Goal: Complete application form

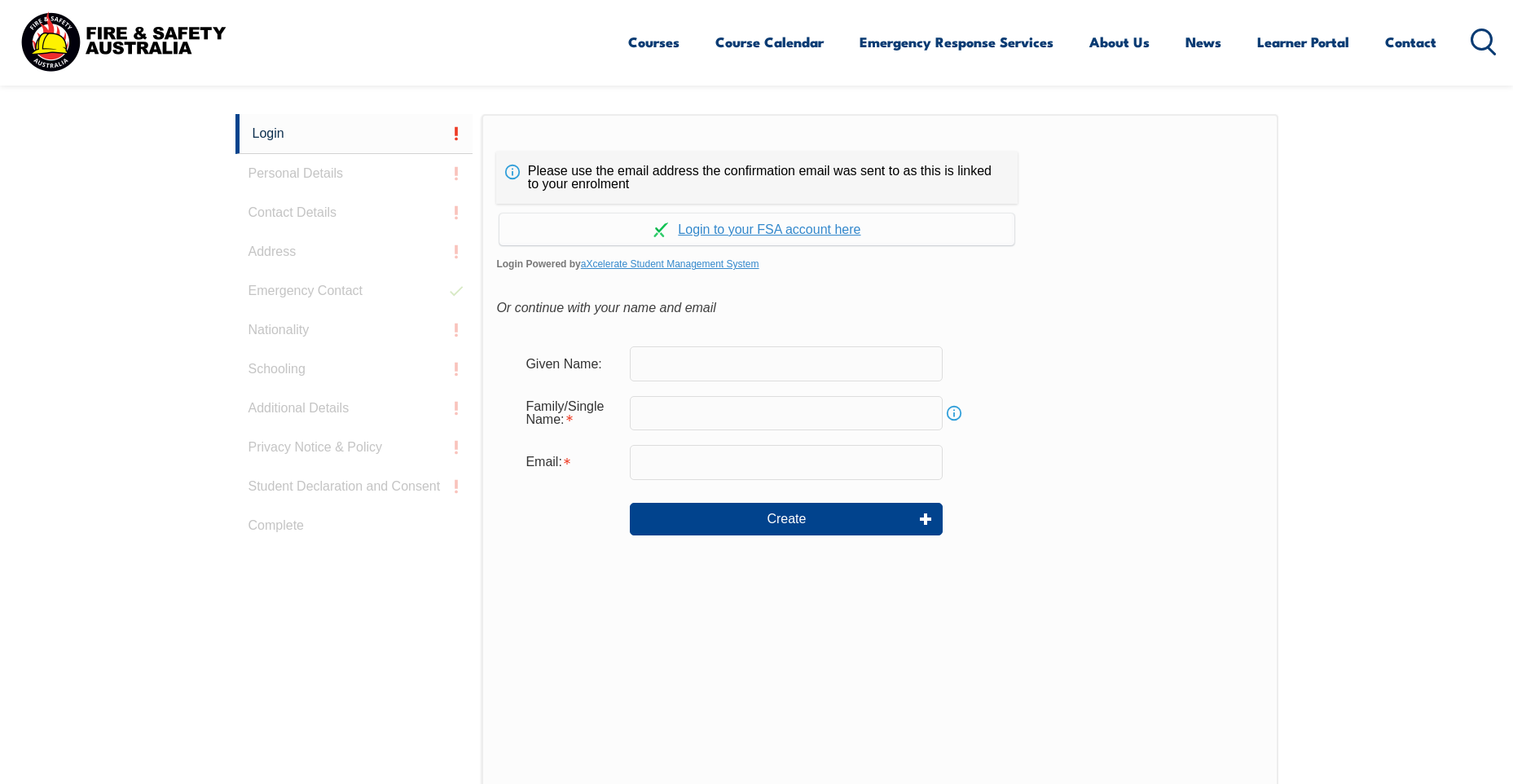
scroll to position [434, 0]
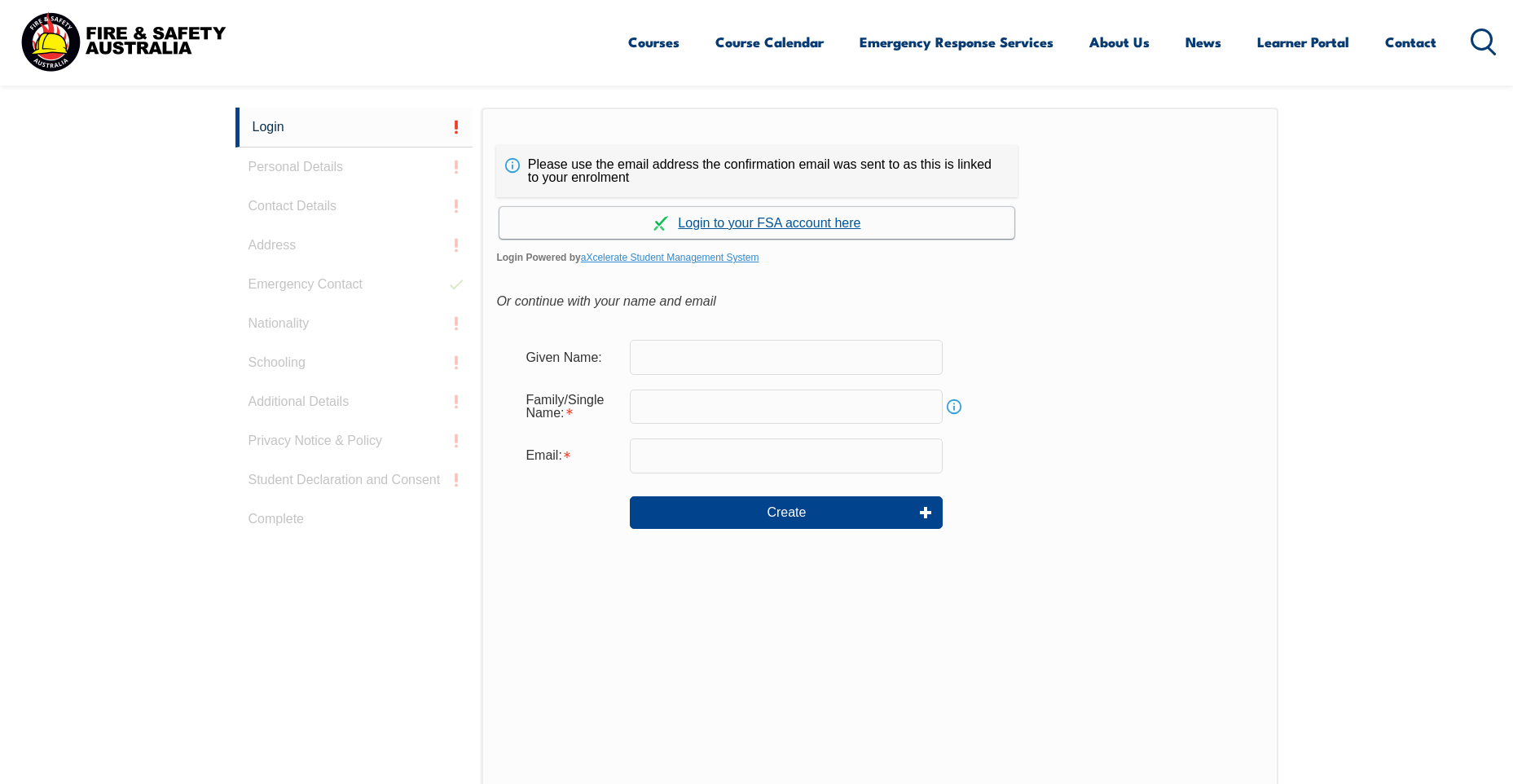
click at [691, 229] on link "Continue with aXcelerate" at bounding box center [756, 223] width 515 height 31
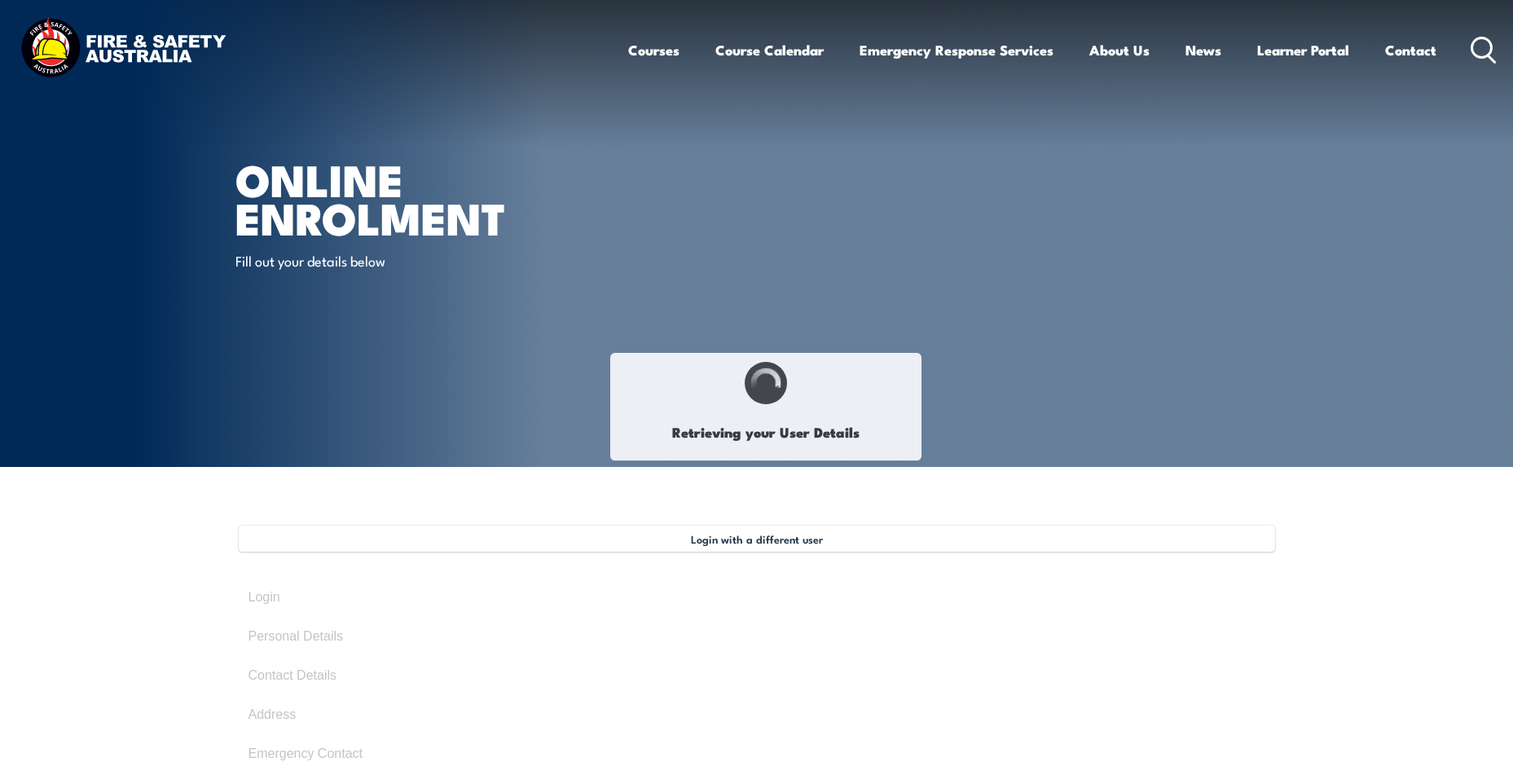
select select "Mrs"
type input "[PERSON_NAME]"
type input "[DATE]"
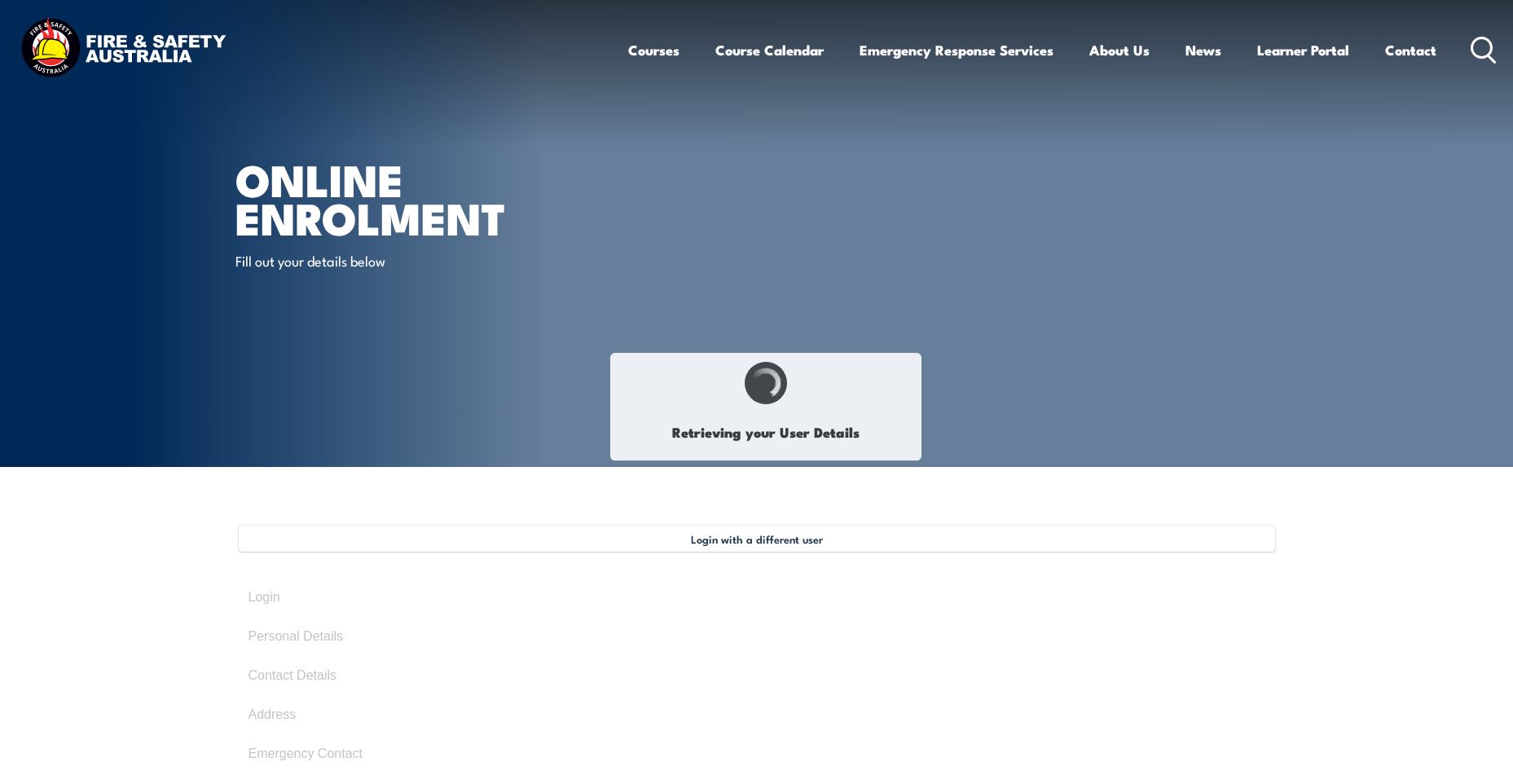
type input "27HMXJGGS6"
select select "F"
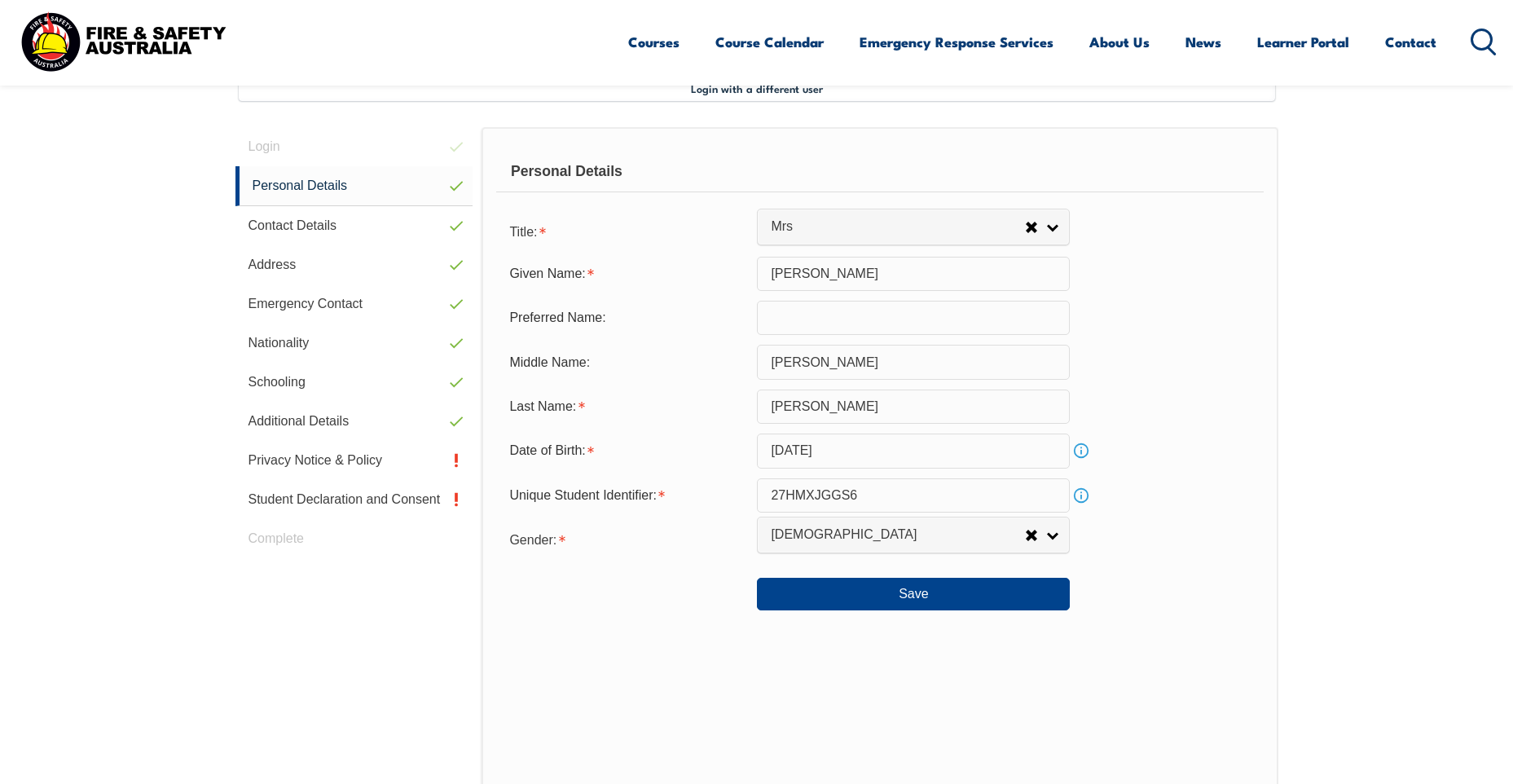
scroll to position [532, 0]
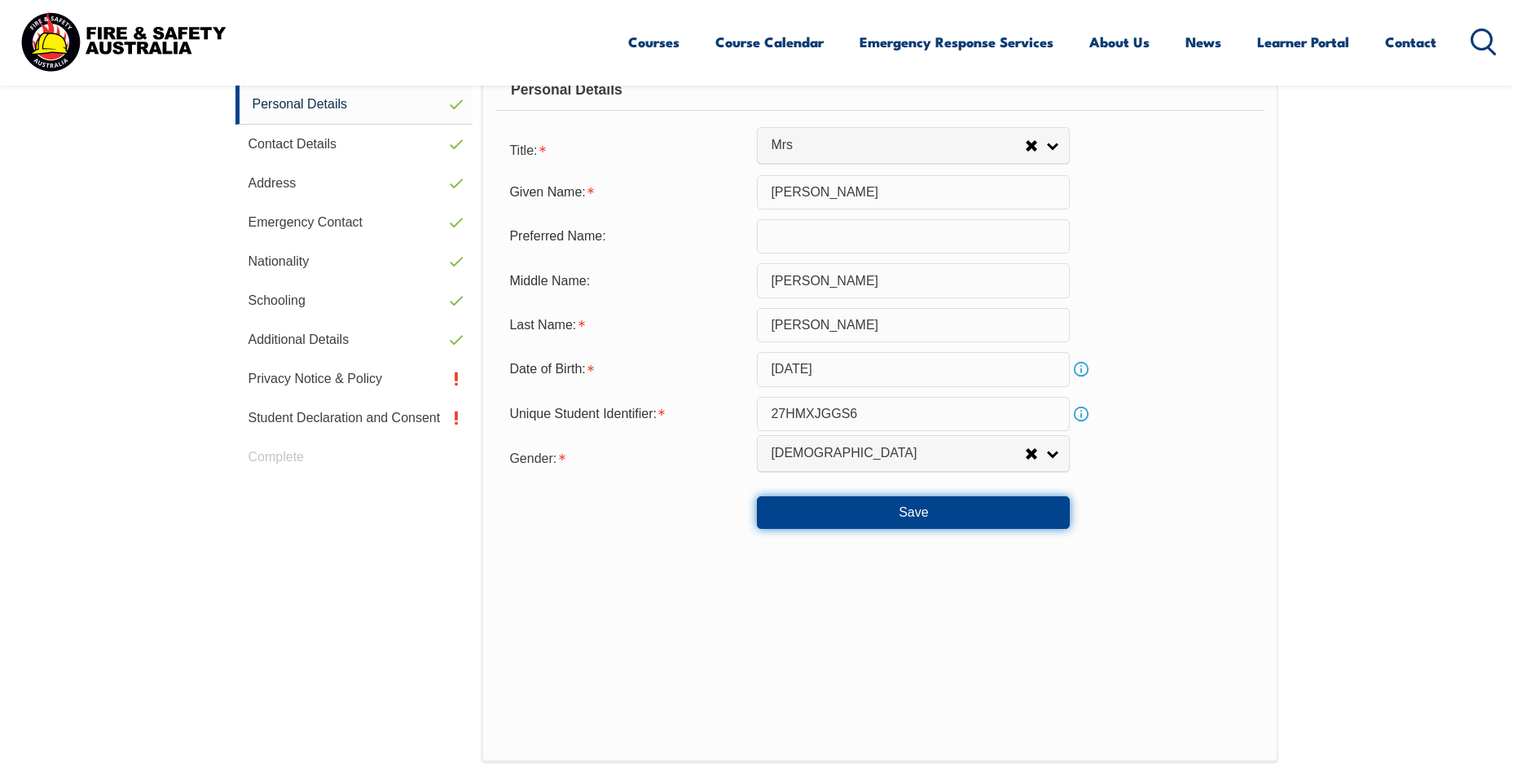
click at [879, 521] on button "Save" at bounding box center [914, 512] width 313 height 32
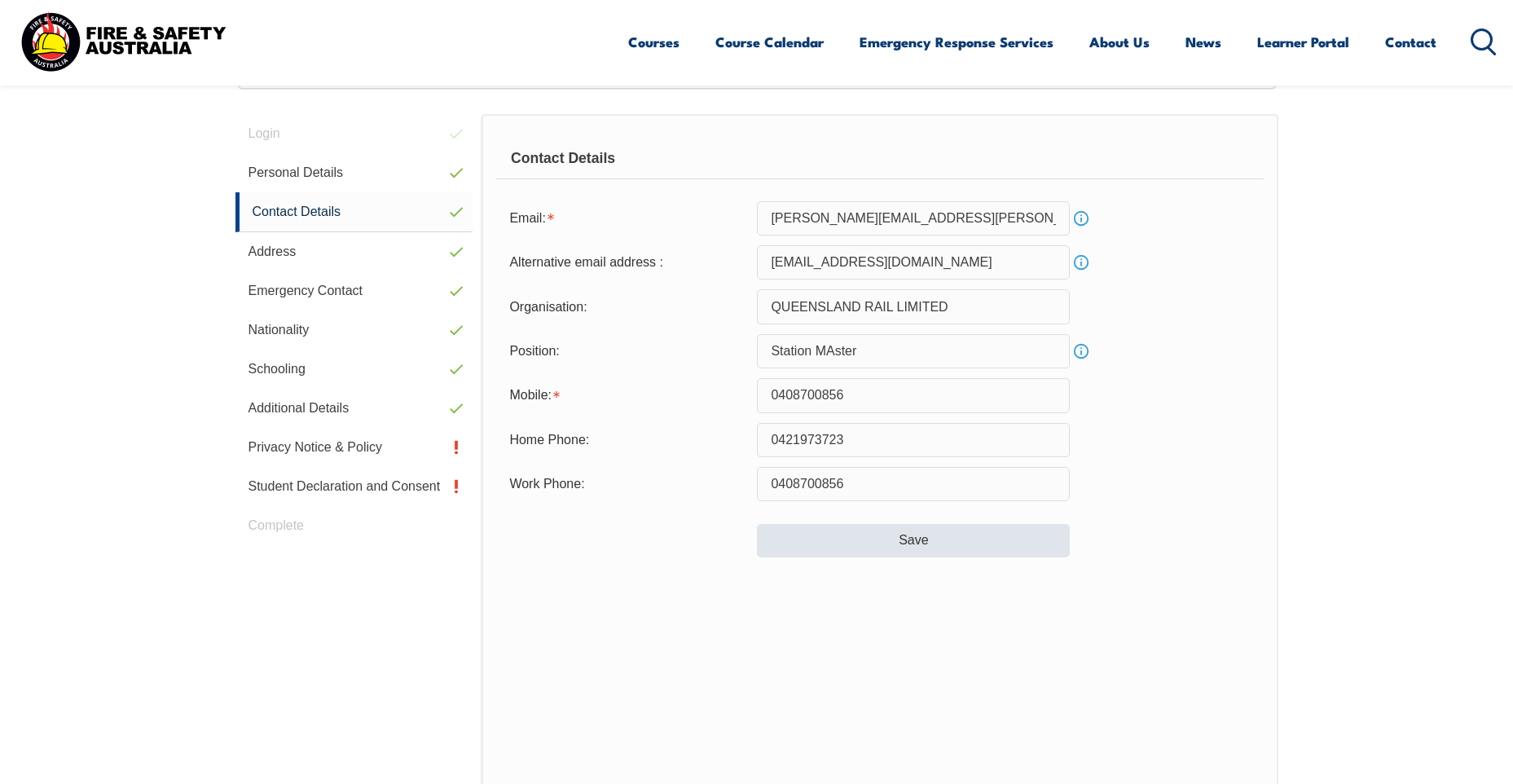
scroll to position [444, 0]
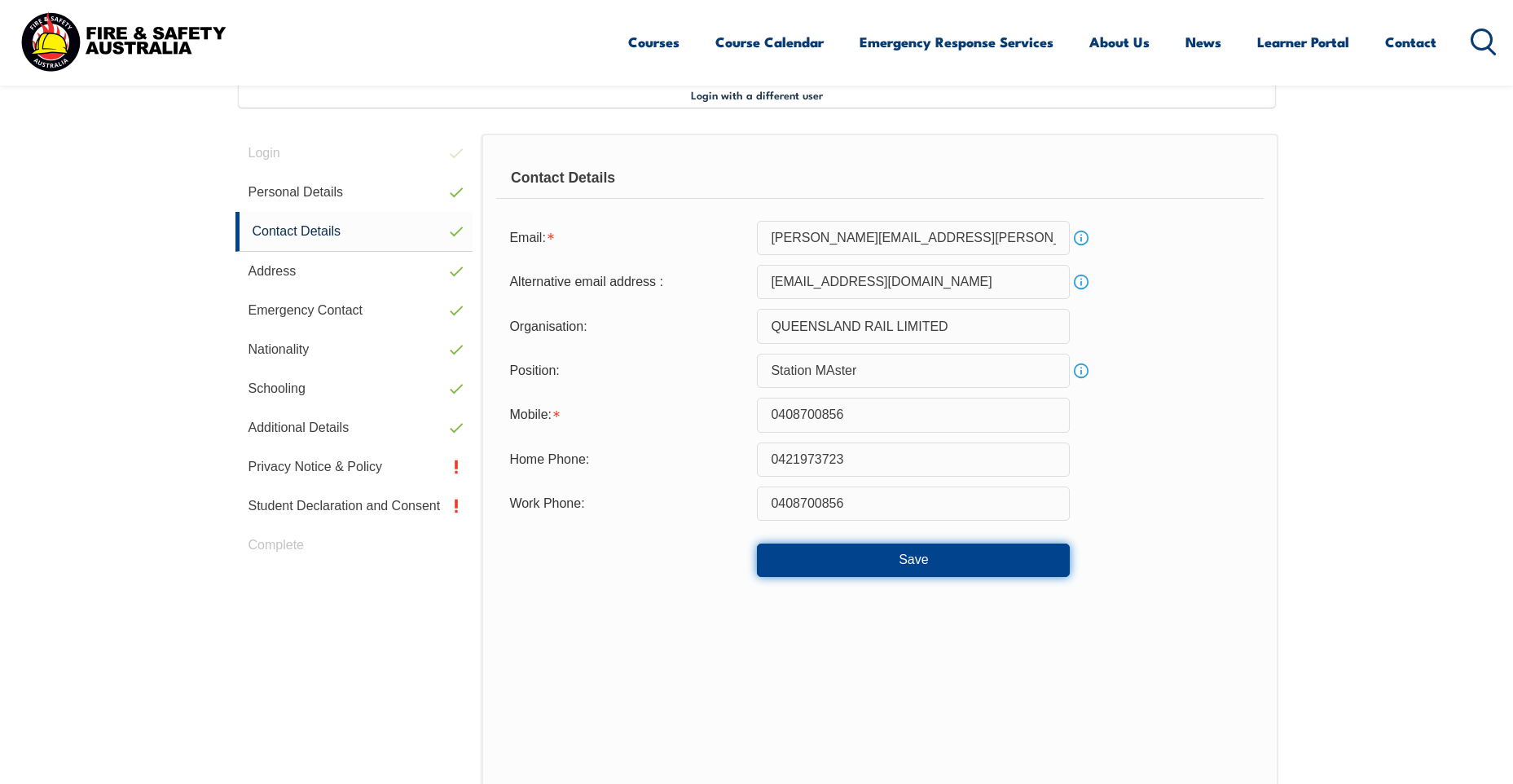
click at [903, 558] on button "Save" at bounding box center [914, 559] width 313 height 32
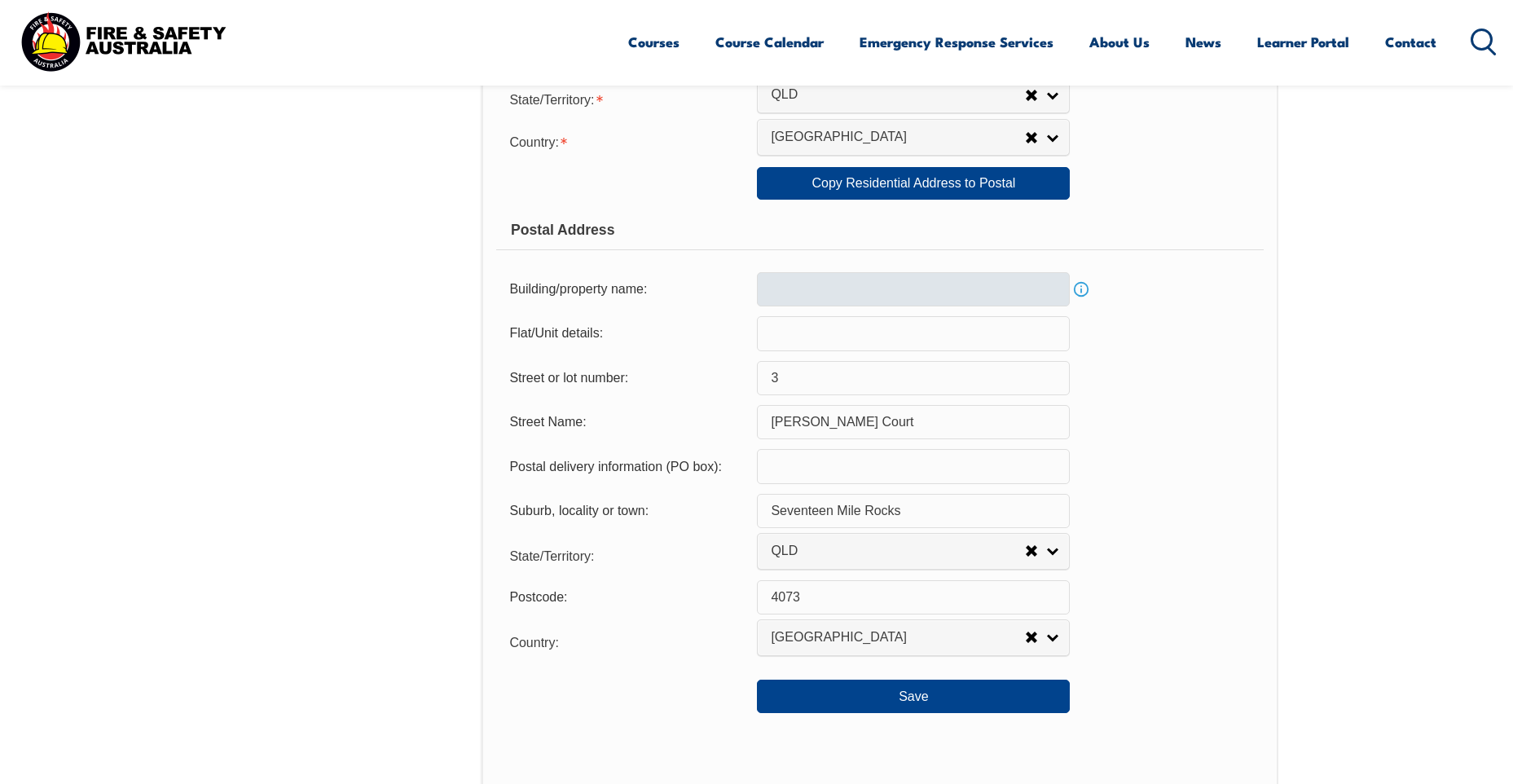
scroll to position [1095, 0]
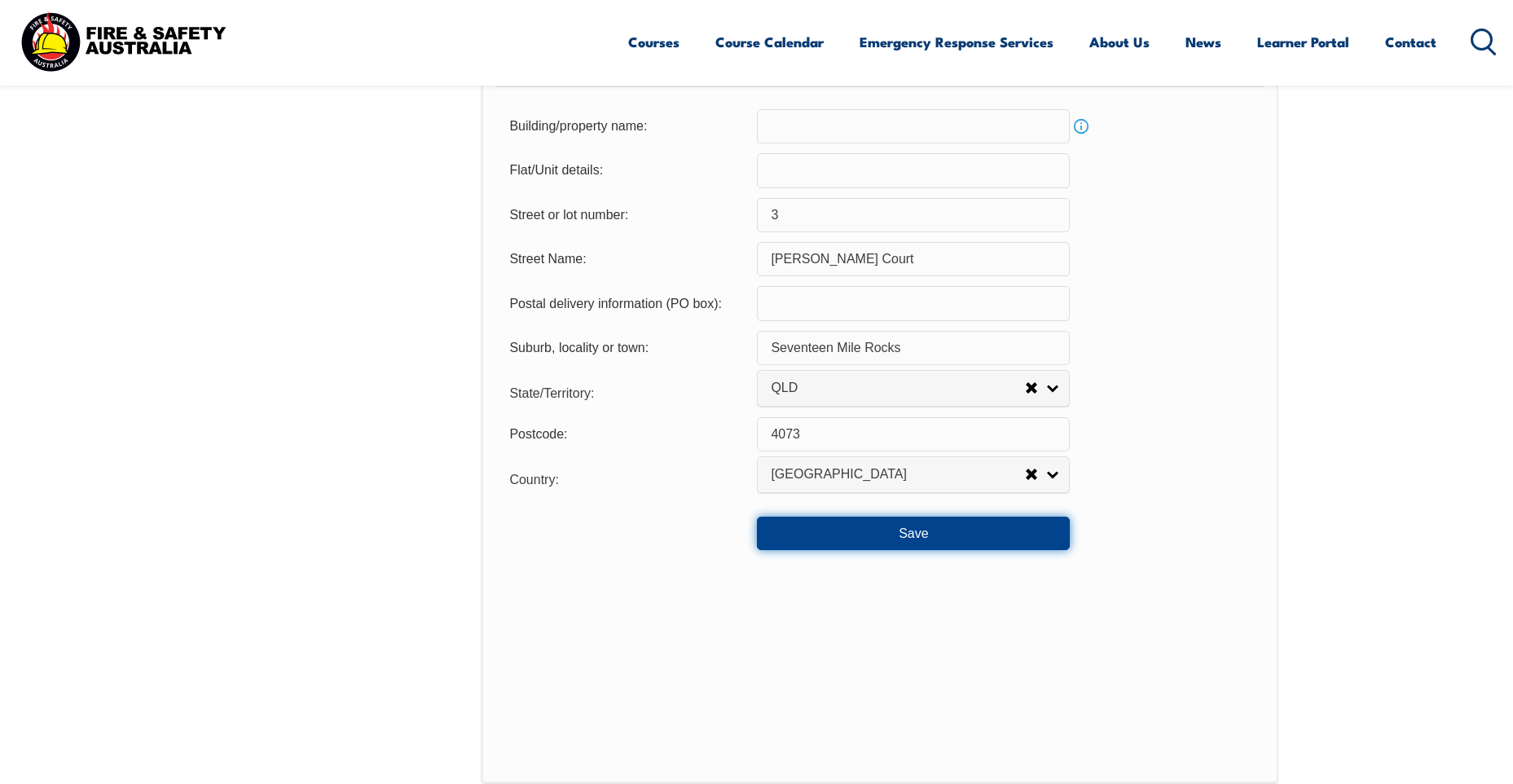
click at [877, 535] on button "Save" at bounding box center [914, 532] width 313 height 32
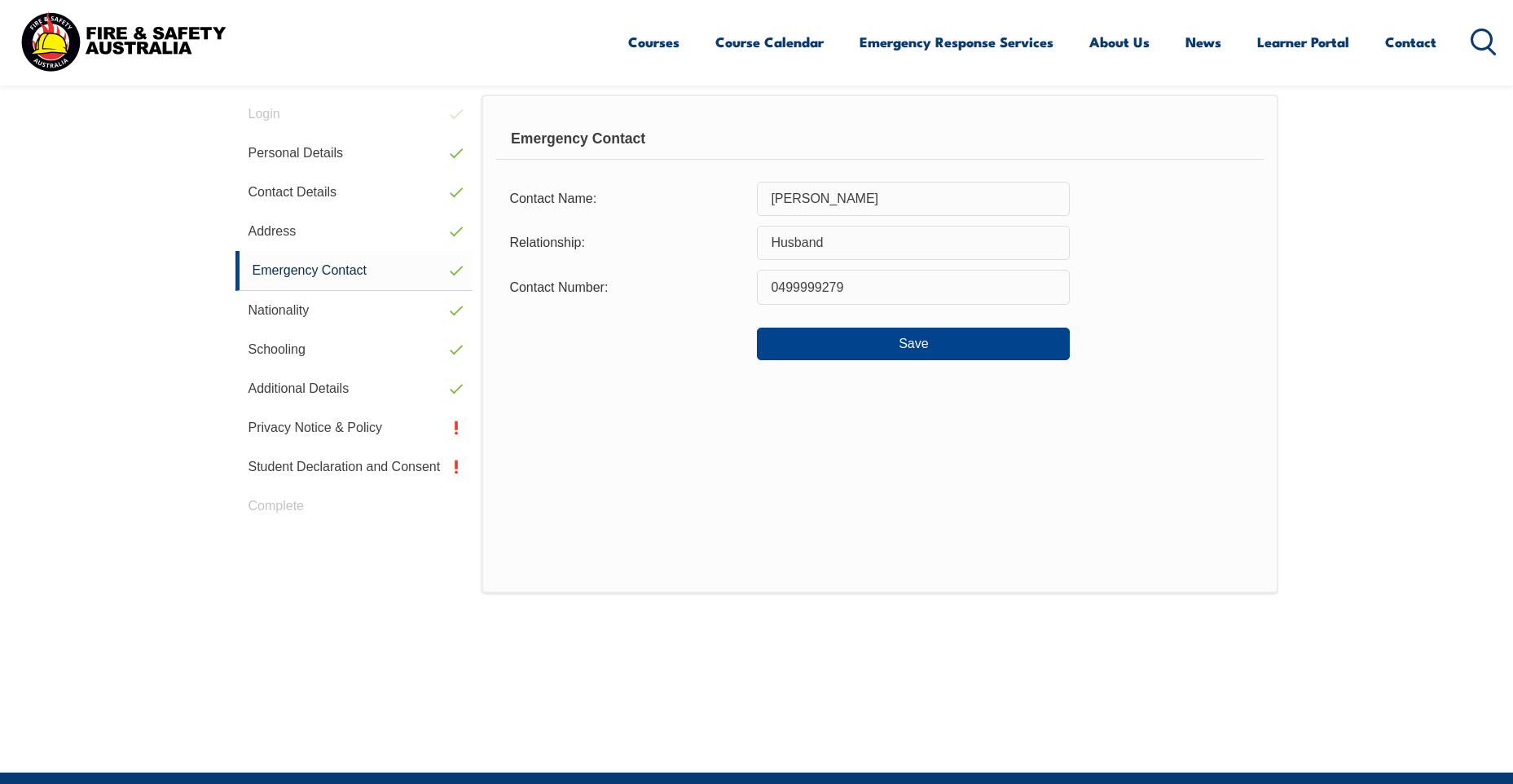
scroll to position [444, 0]
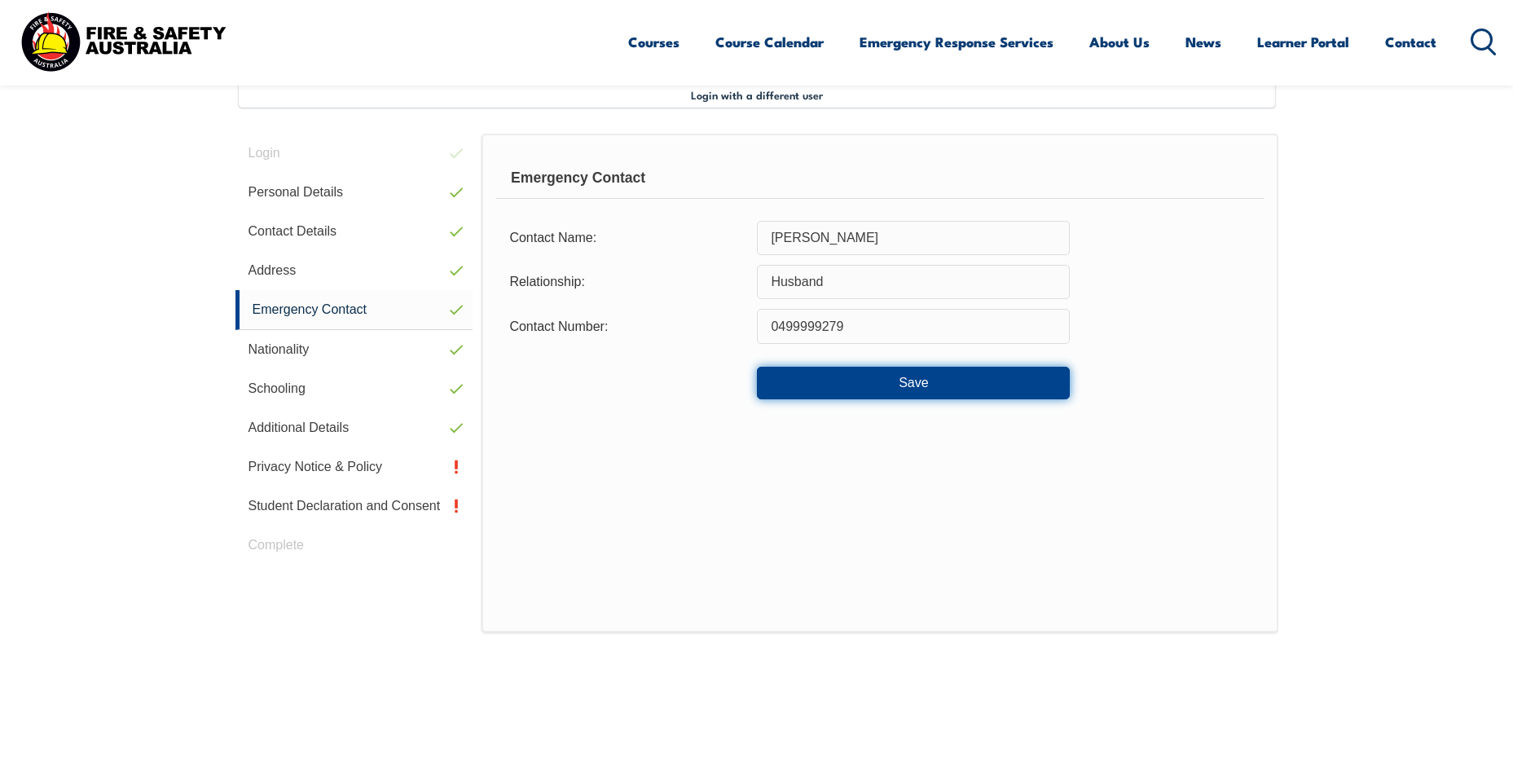
click at [906, 394] on button "Save" at bounding box center [914, 382] width 313 height 32
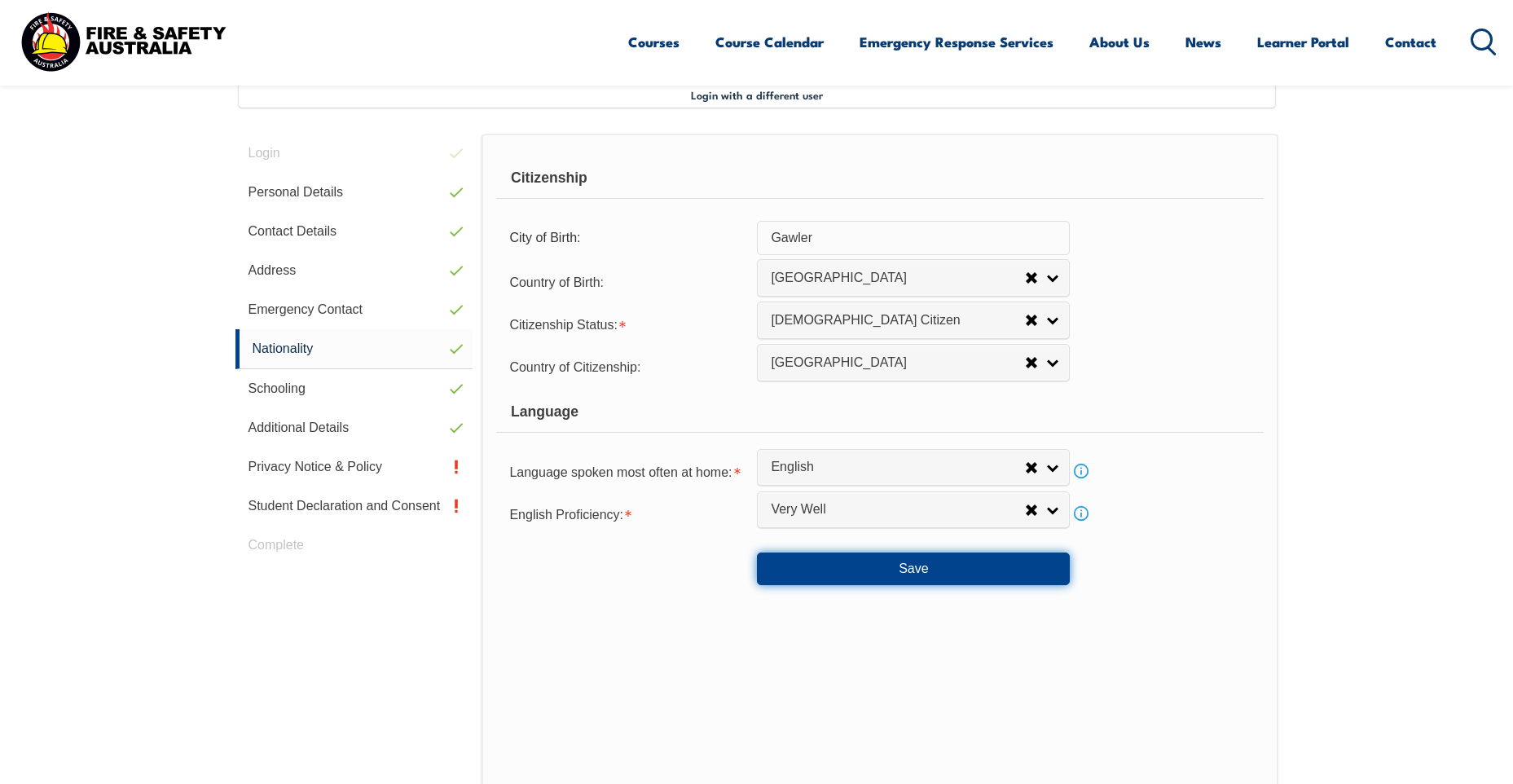
click at [898, 568] on button "Save" at bounding box center [914, 568] width 313 height 32
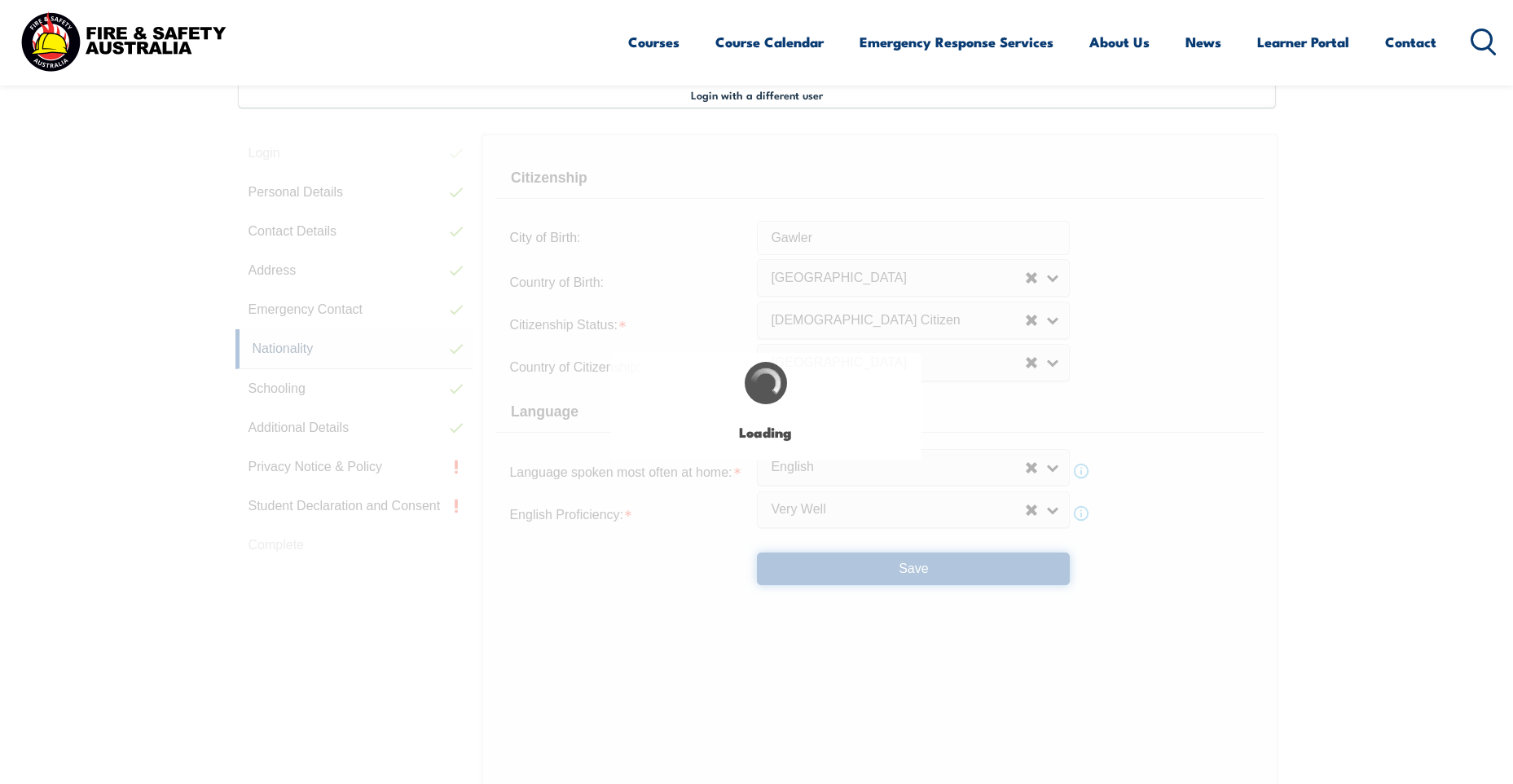
select select "true"
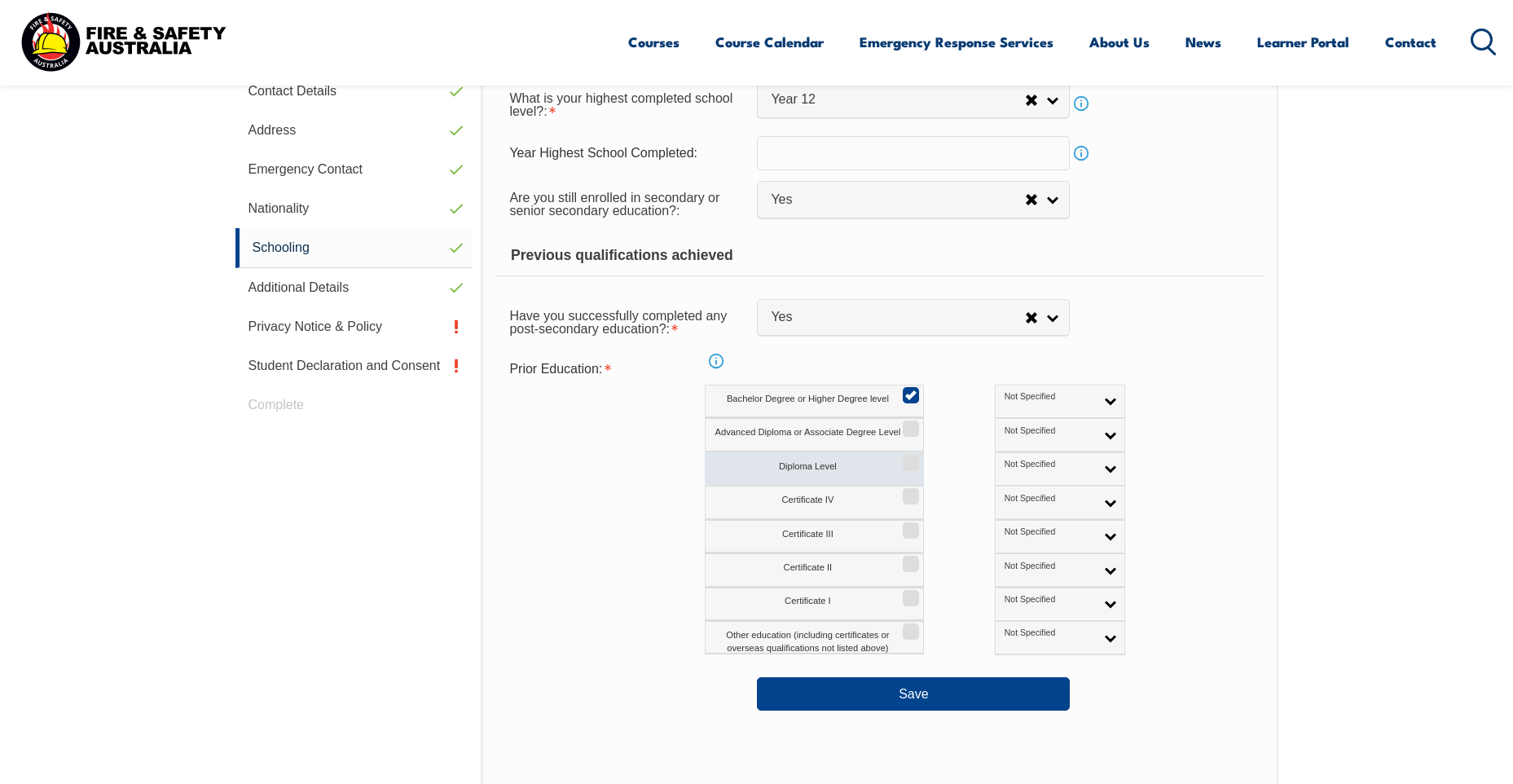
scroll to position [607, 0]
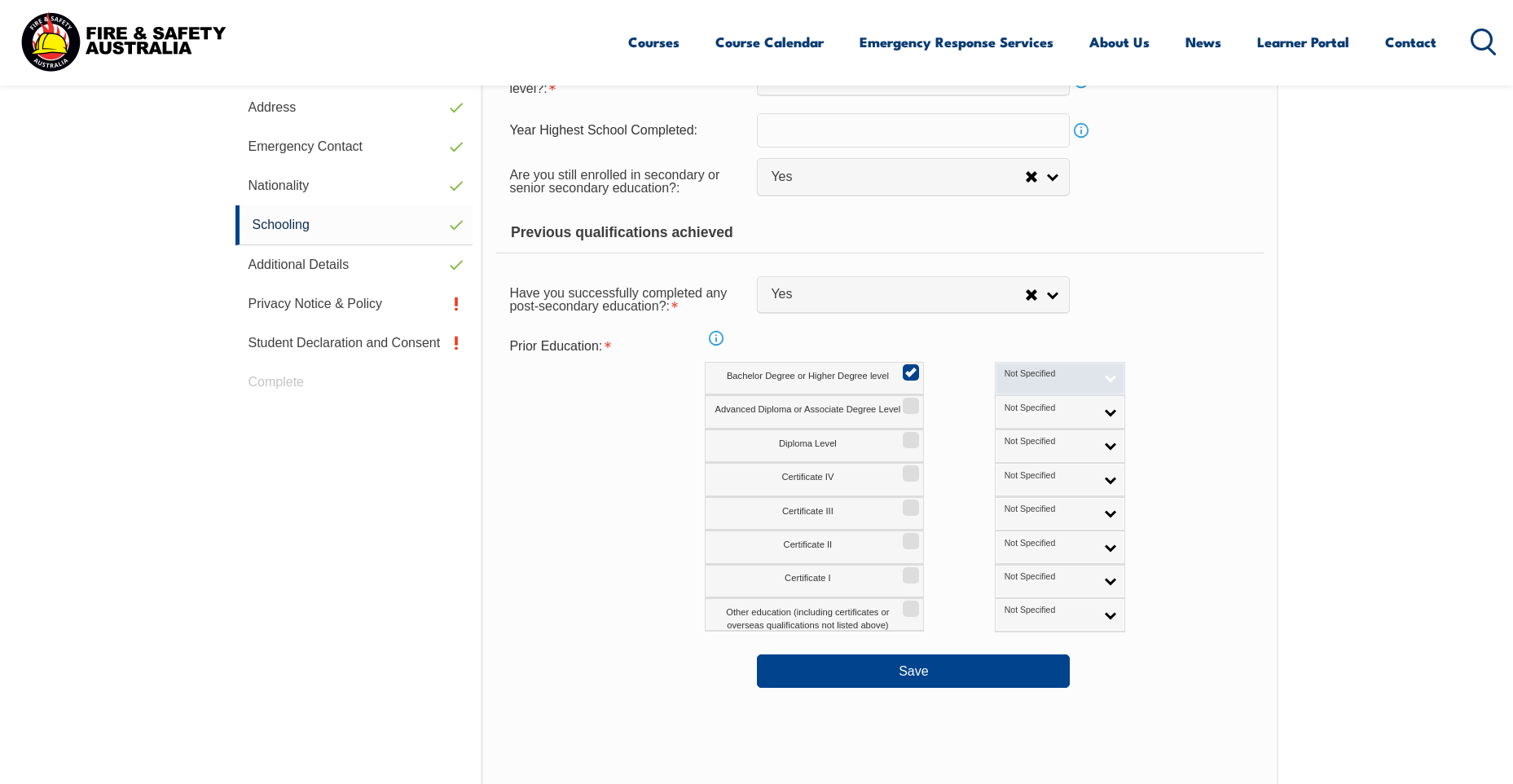
click at [1033, 375] on link "Not Specified" at bounding box center [1061, 379] width 131 height 33
click at [999, 433] on li "Australian Qualification" at bounding box center [1060, 430] width 123 height 32
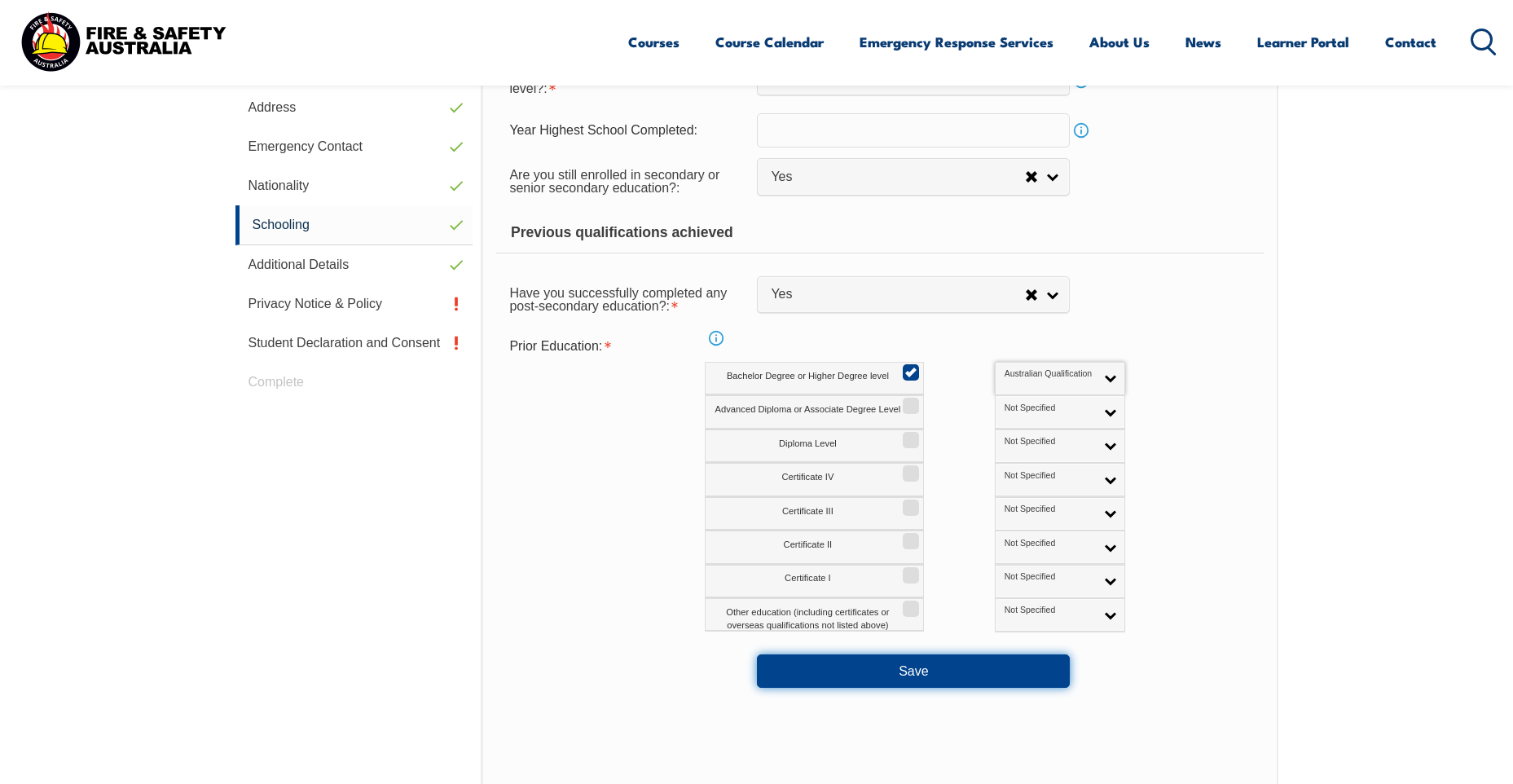
click at [884, 670] on button "Save" at bounding box center [914, 670] width 313 height 32
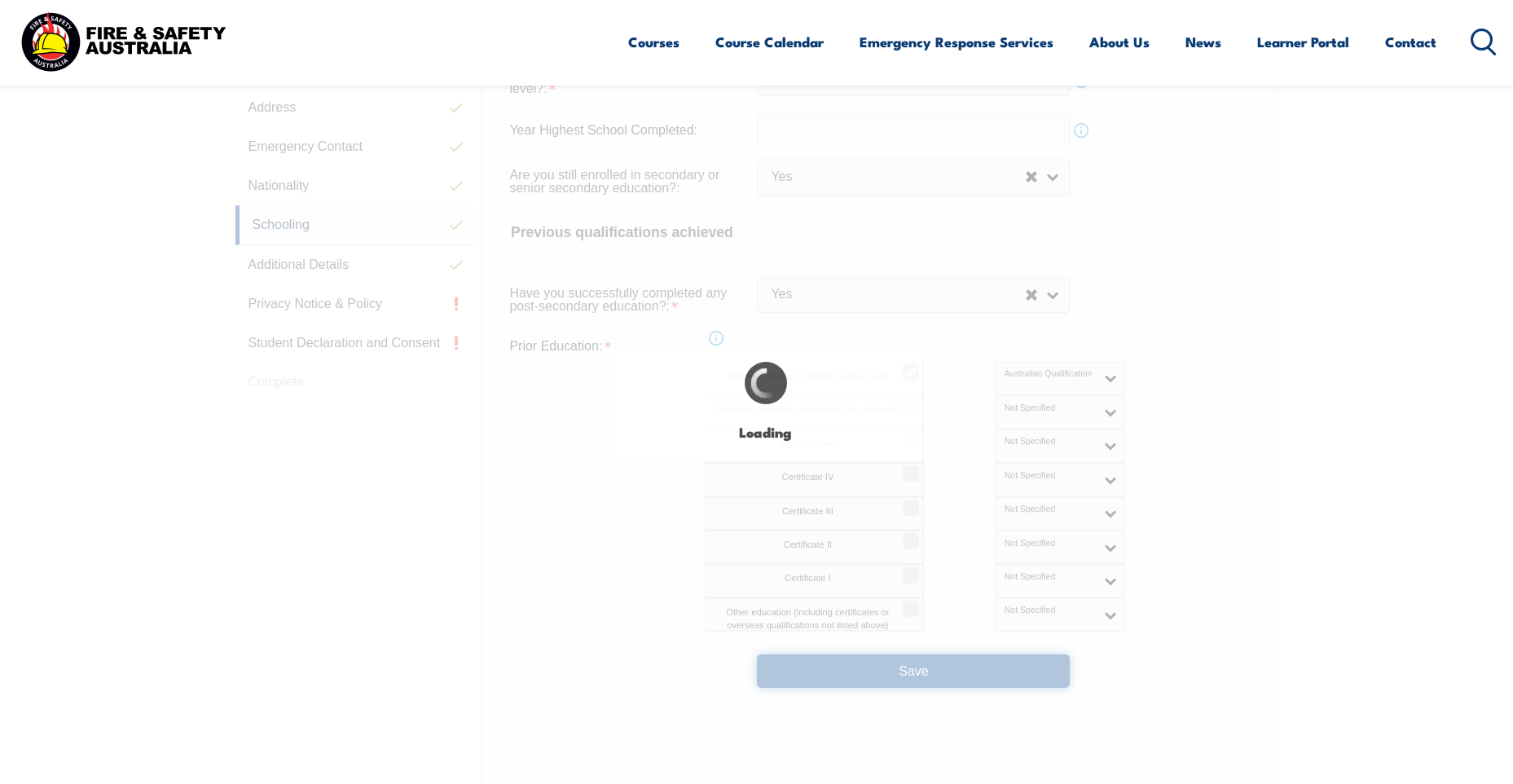
select select "false"
select select "true"
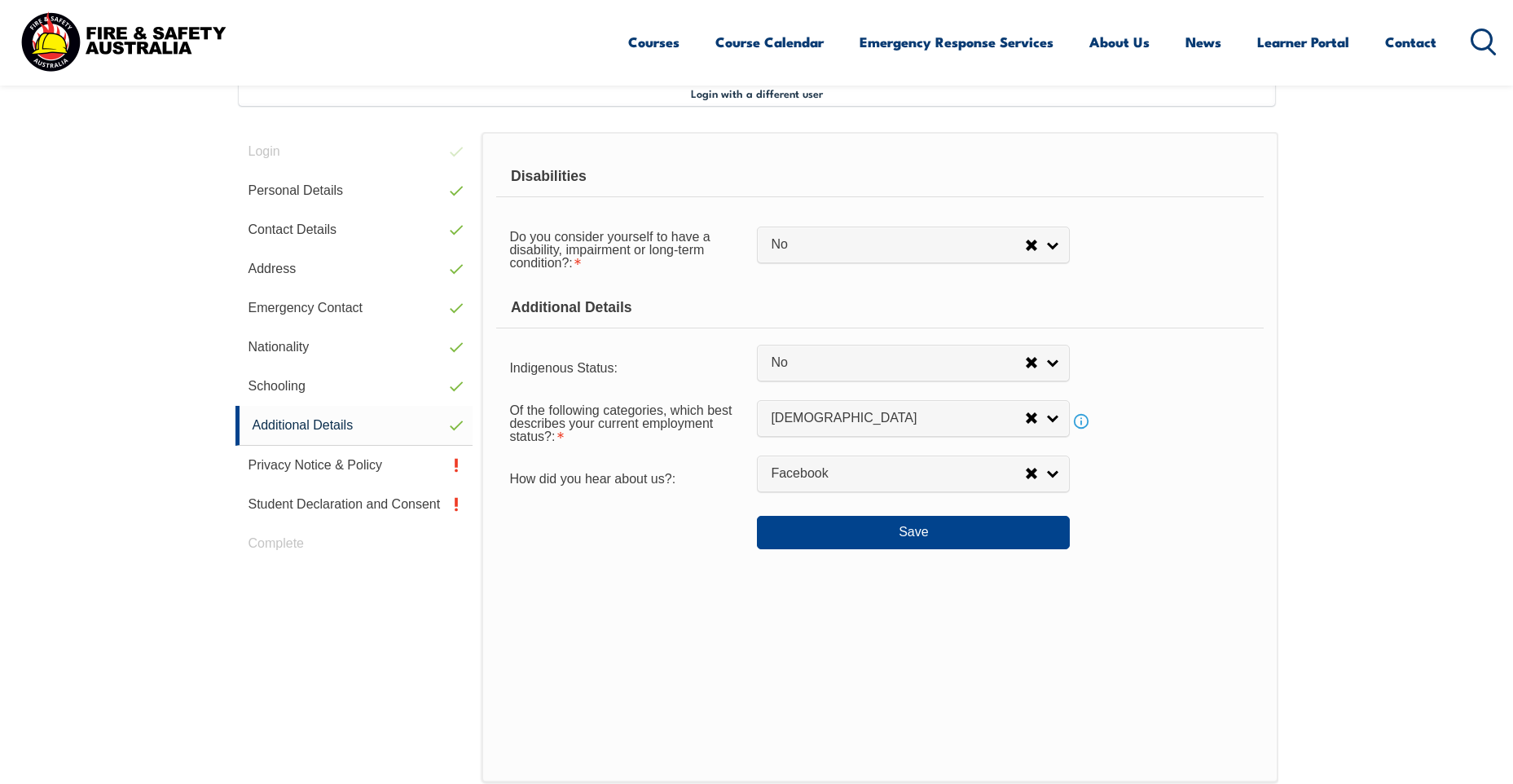
scroll to position [444, 0]
click at [895, 541] on button "Save" at bounding box center [914, 533] width 313 height 32
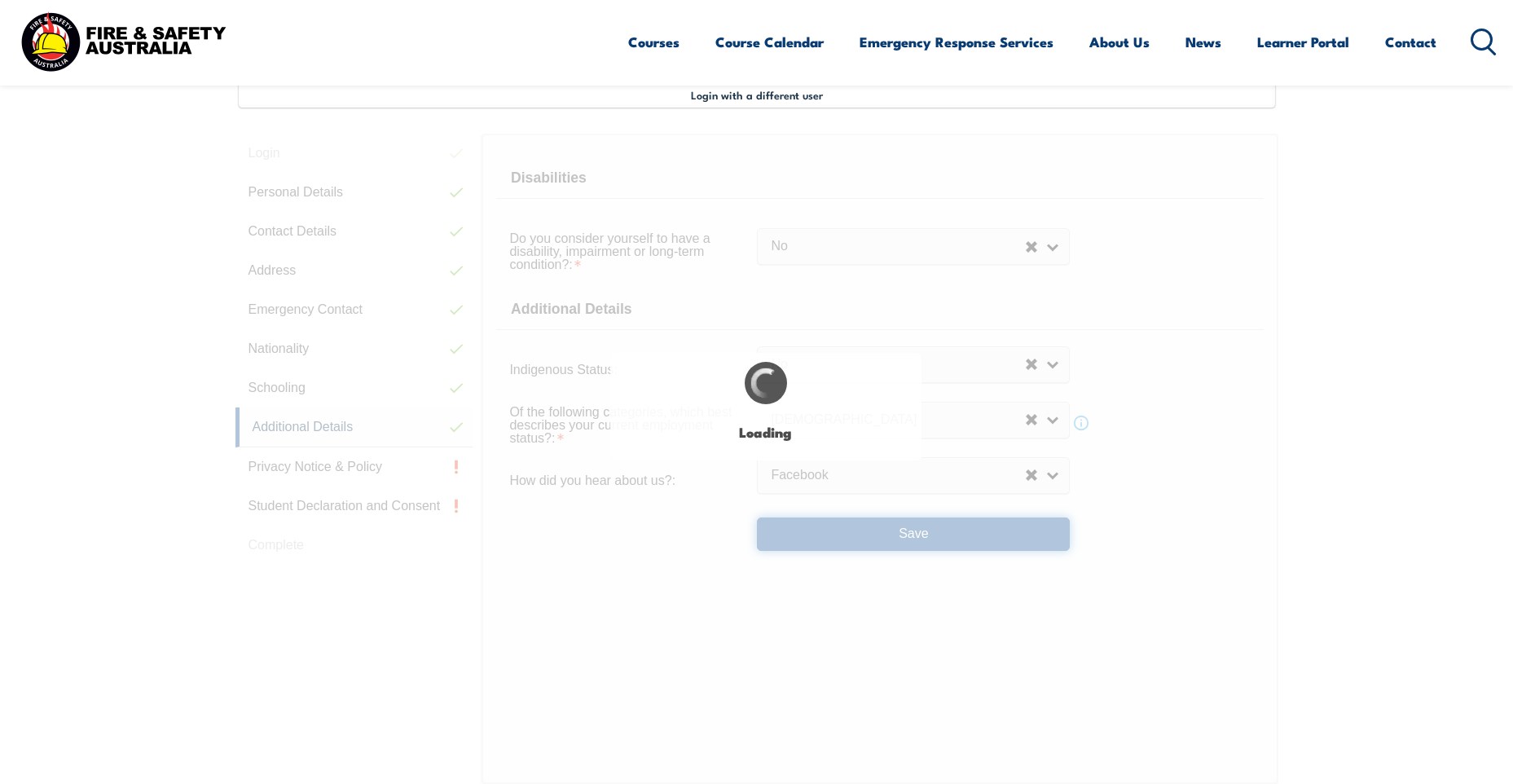
select select "false"
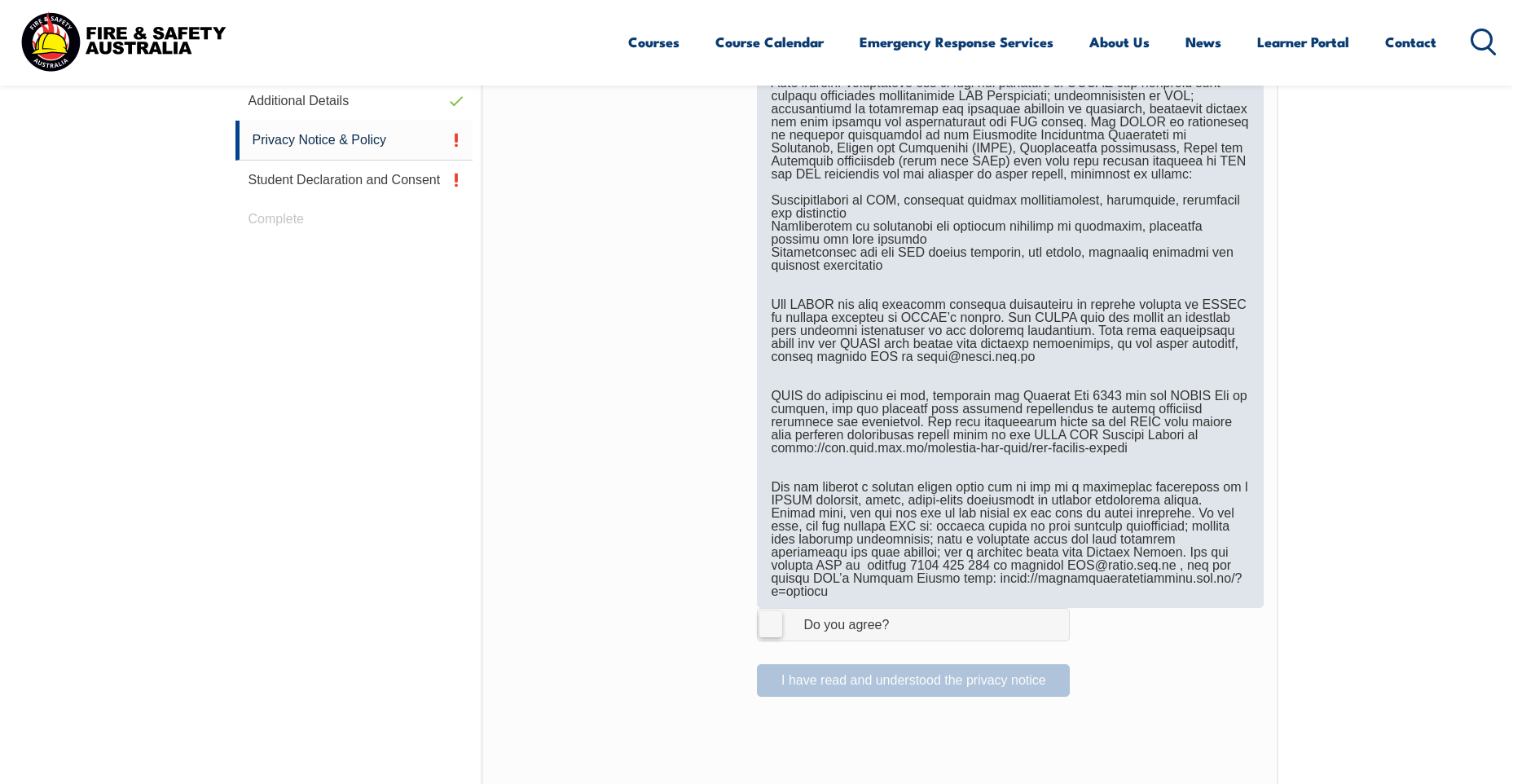
scroll to position [1095, 0]
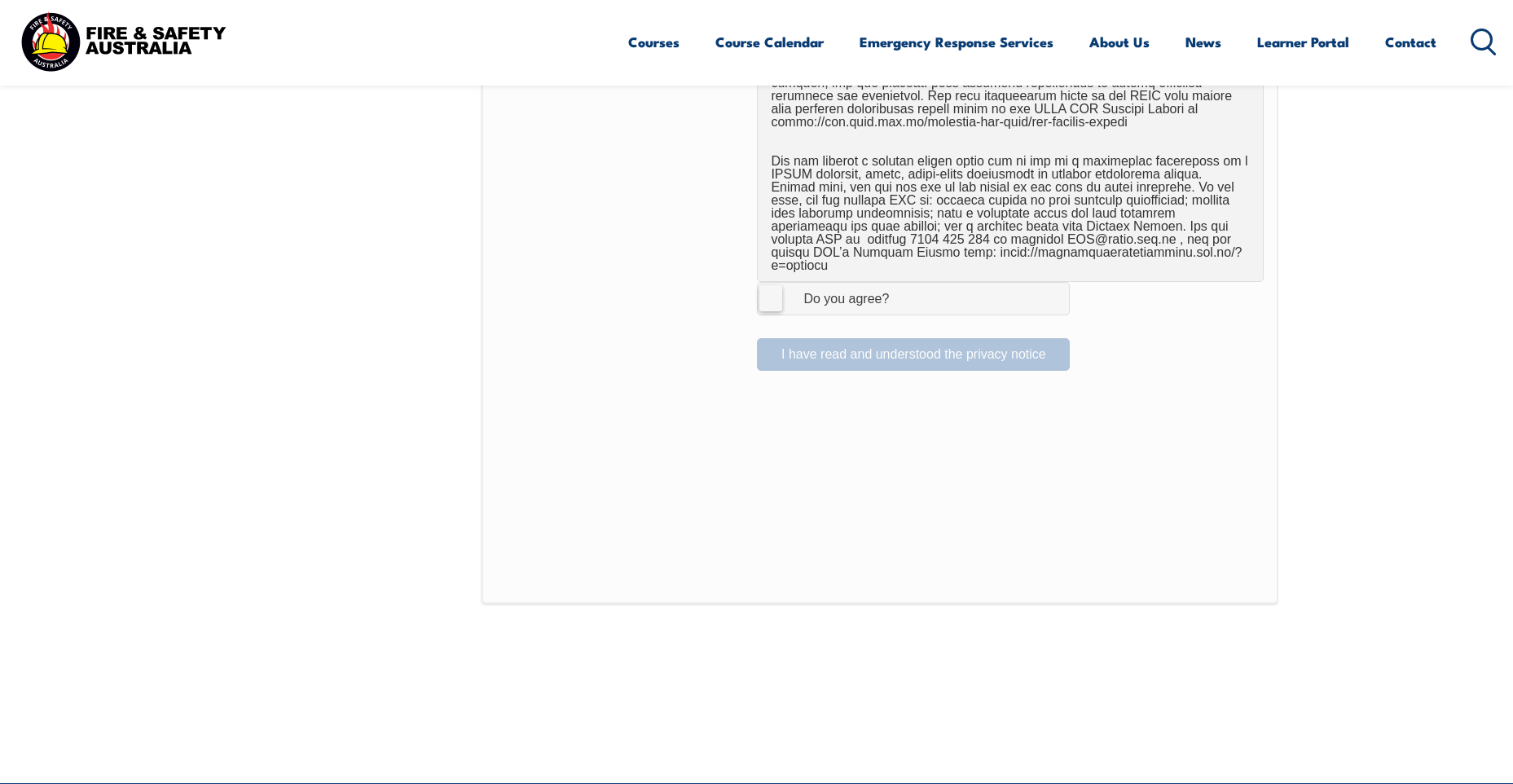
click at [783, 294] on span "I Agree Do you agree?" at bounding box center [829, 298] width 145 height 31
click at [902, 294] on input "I Agree Do you agree?" at bounding box center [916, 298] width 28 height 31
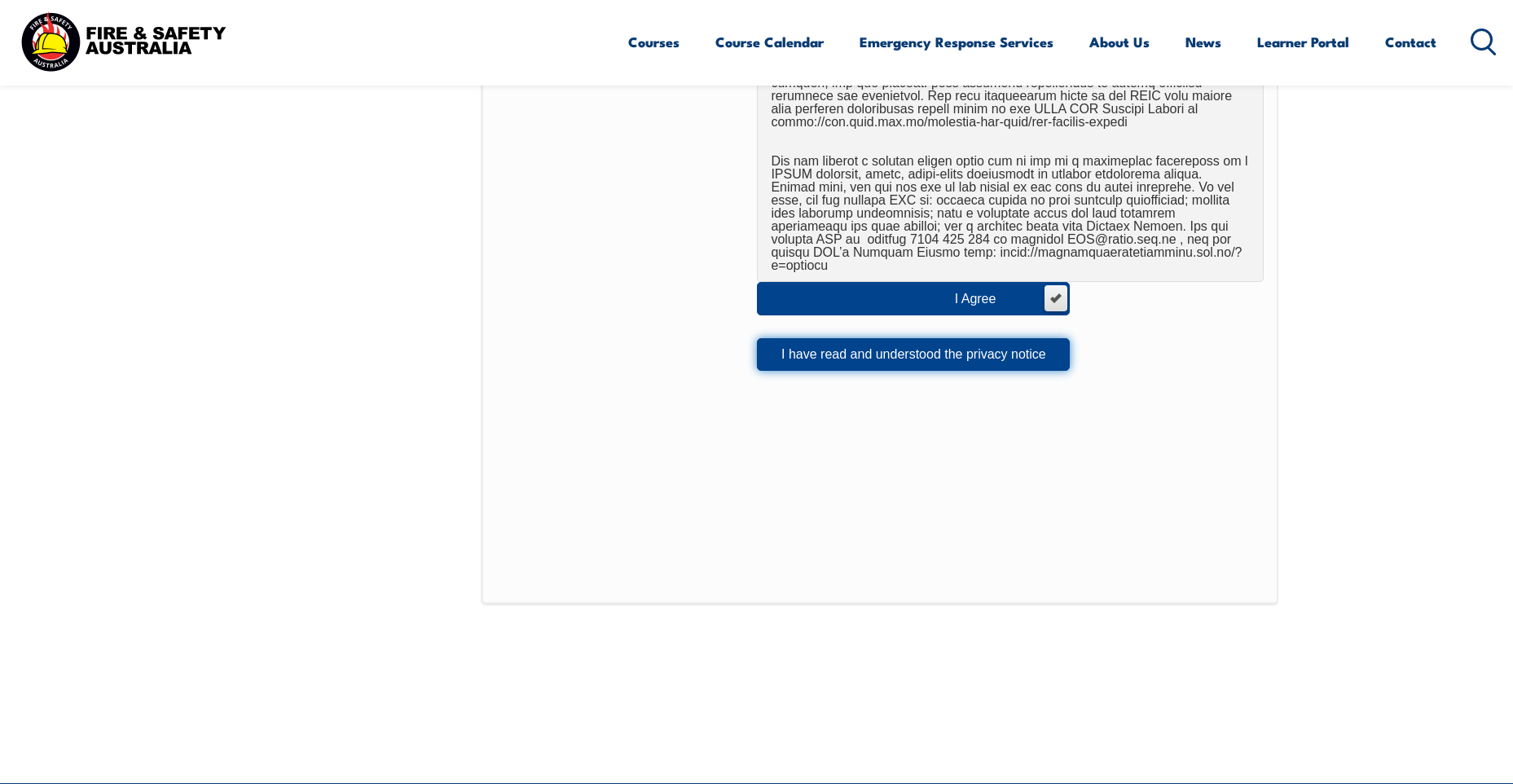
click at [834, 339] on button "I have read and understood the privacy notice" at bounding box center [914, 354] width 313 height 32
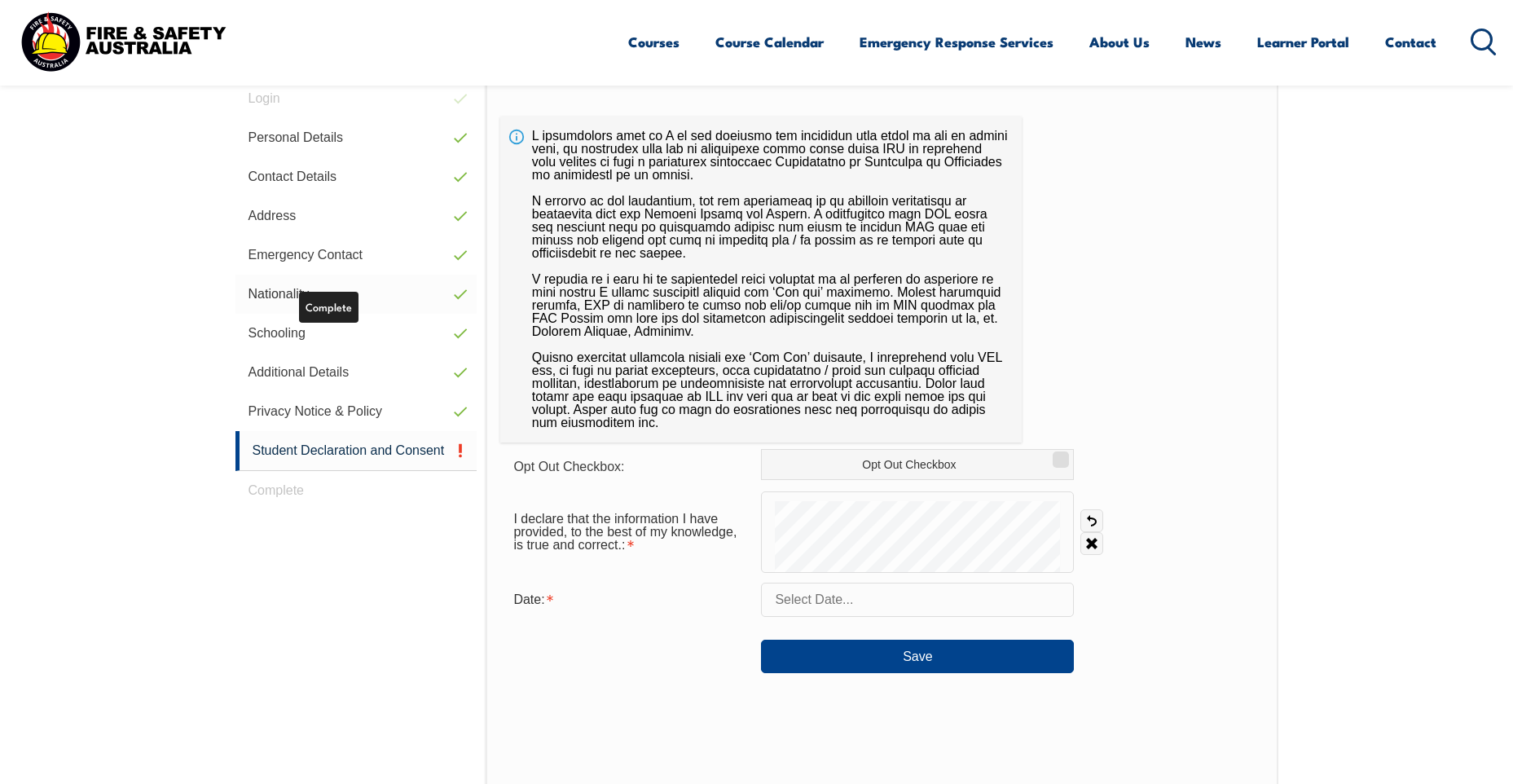
scroll to position [508, 0]
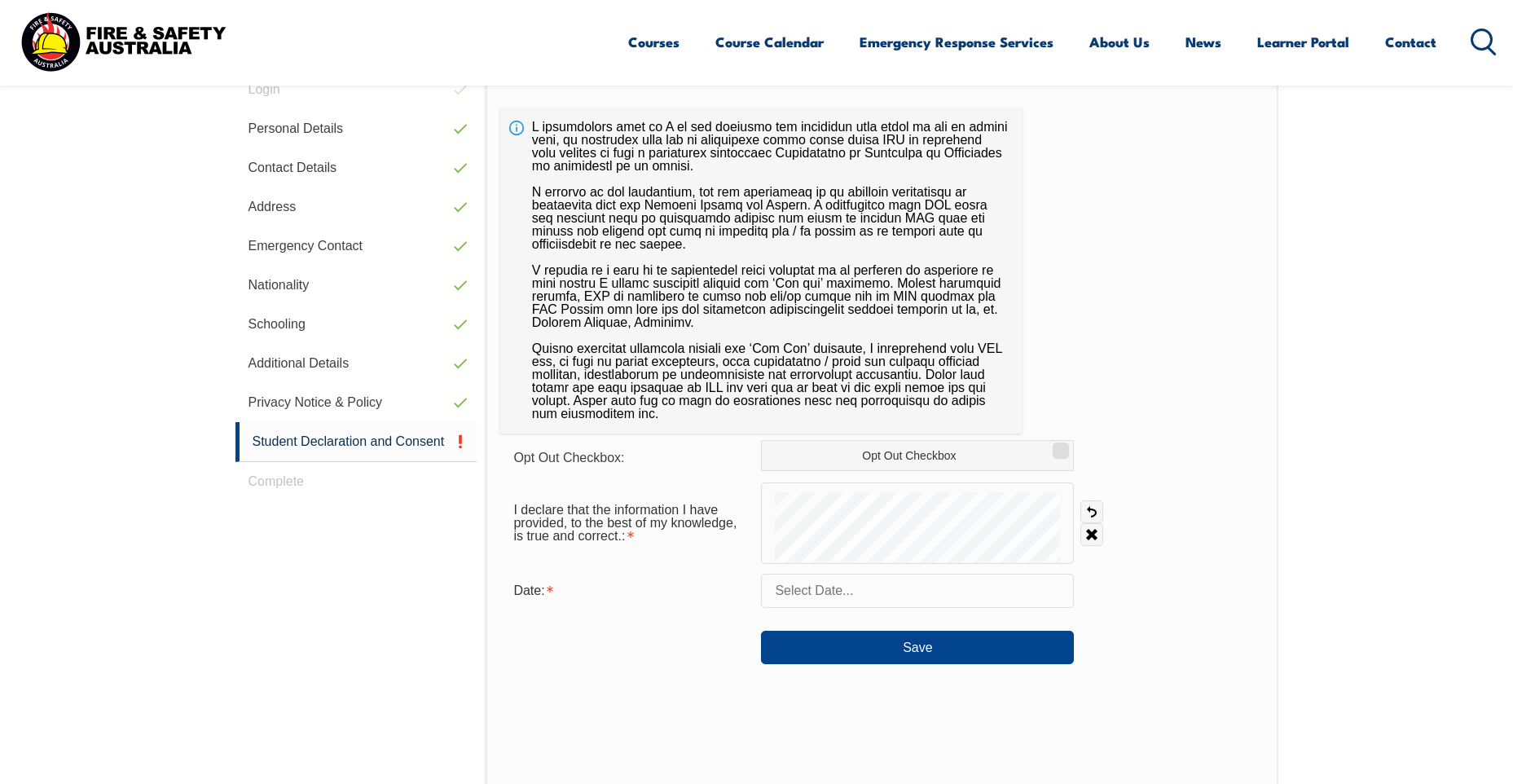
click at [1091, 559] on div "I declare that the information I have provided, to the best of my knowledge, is…" at bounding box center [882, 523] width 763 height 81
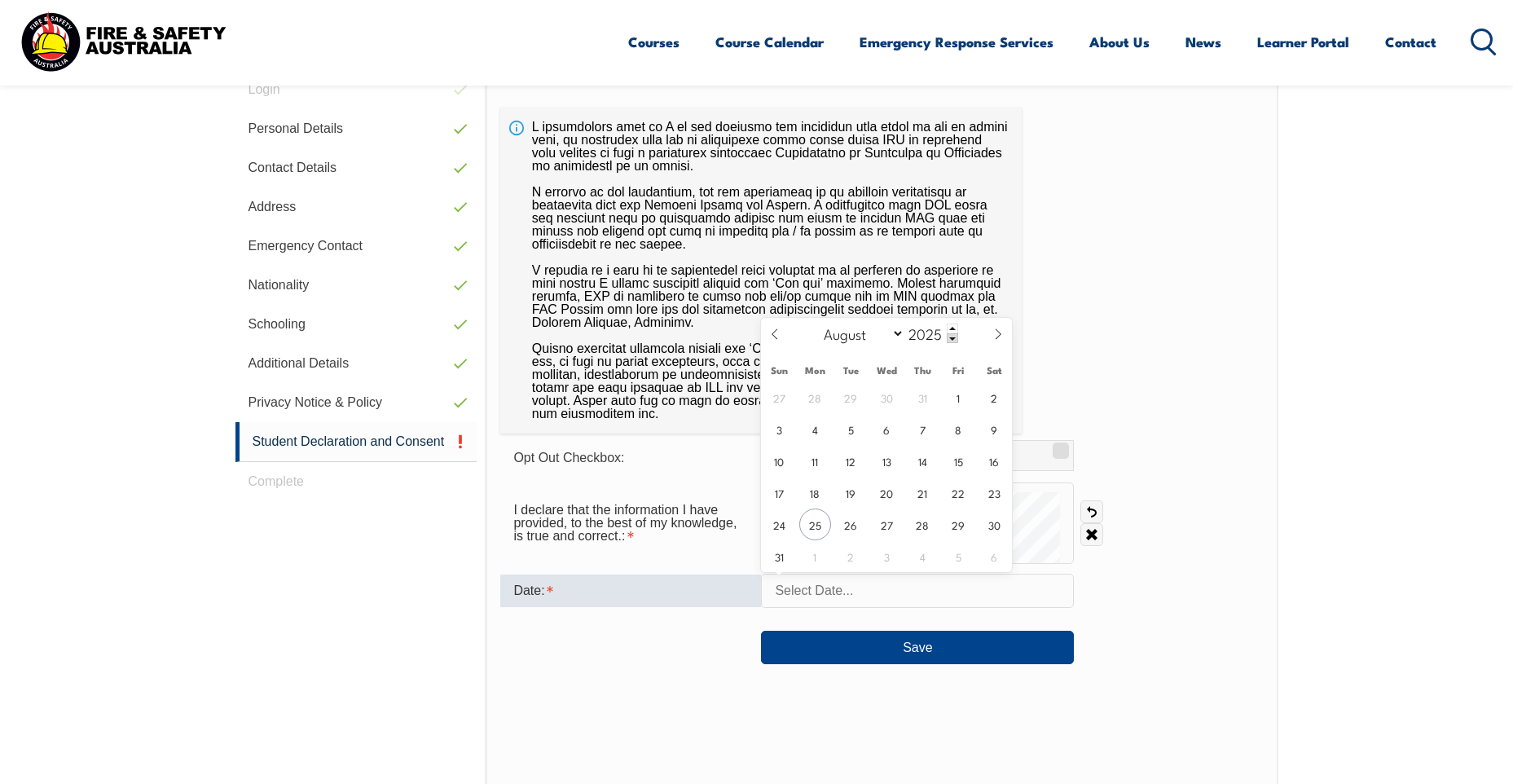
click at [917, 589] on input "text" at bounding box center [918, 591] width 313 height 34
click at [816, 521] on span "25" at bounding box center [815, 524] width 31 height 31
type input "[DATE]"
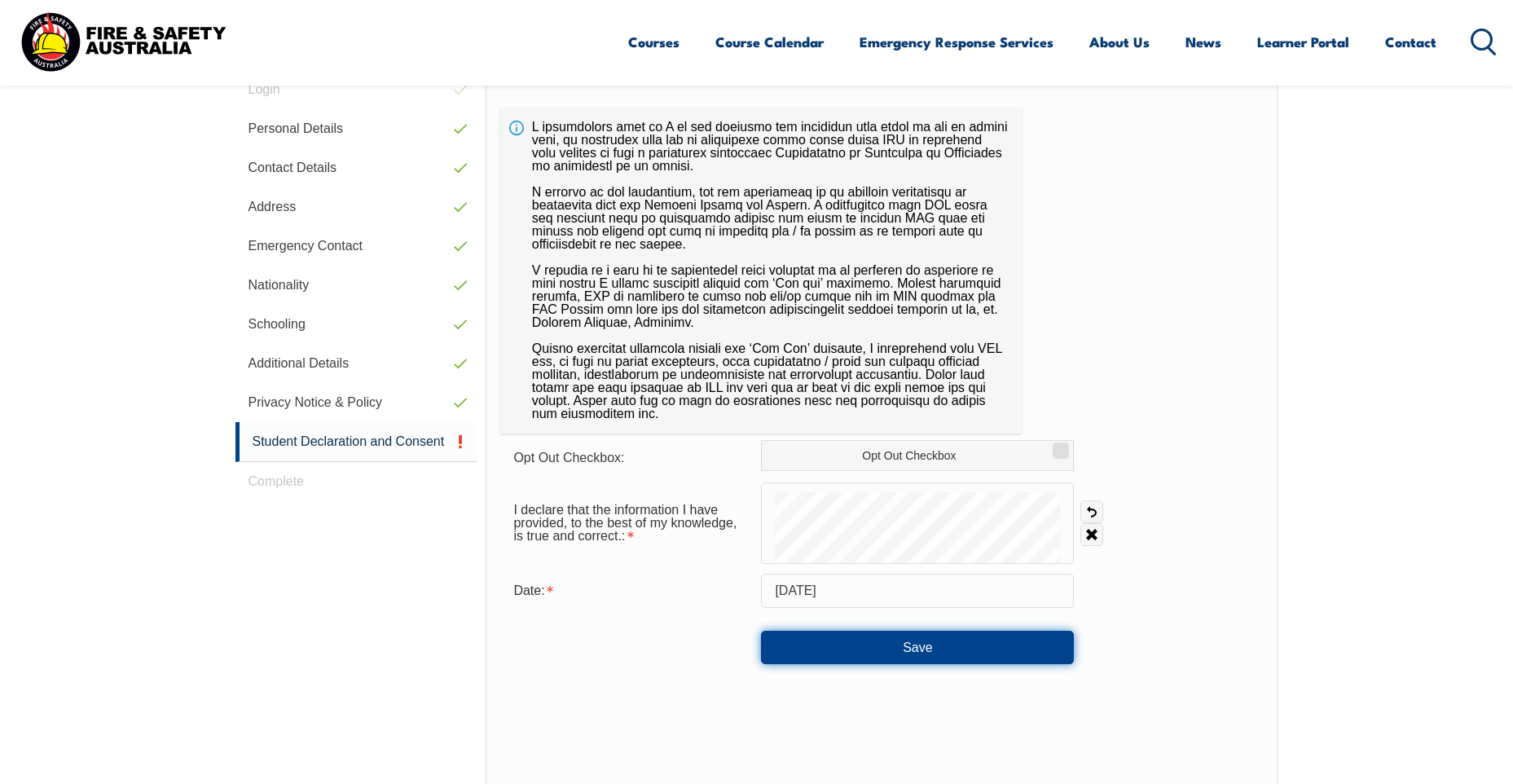
click at [869, 645] on button "Save" at bounding box center [918, 647] width 313 height 32
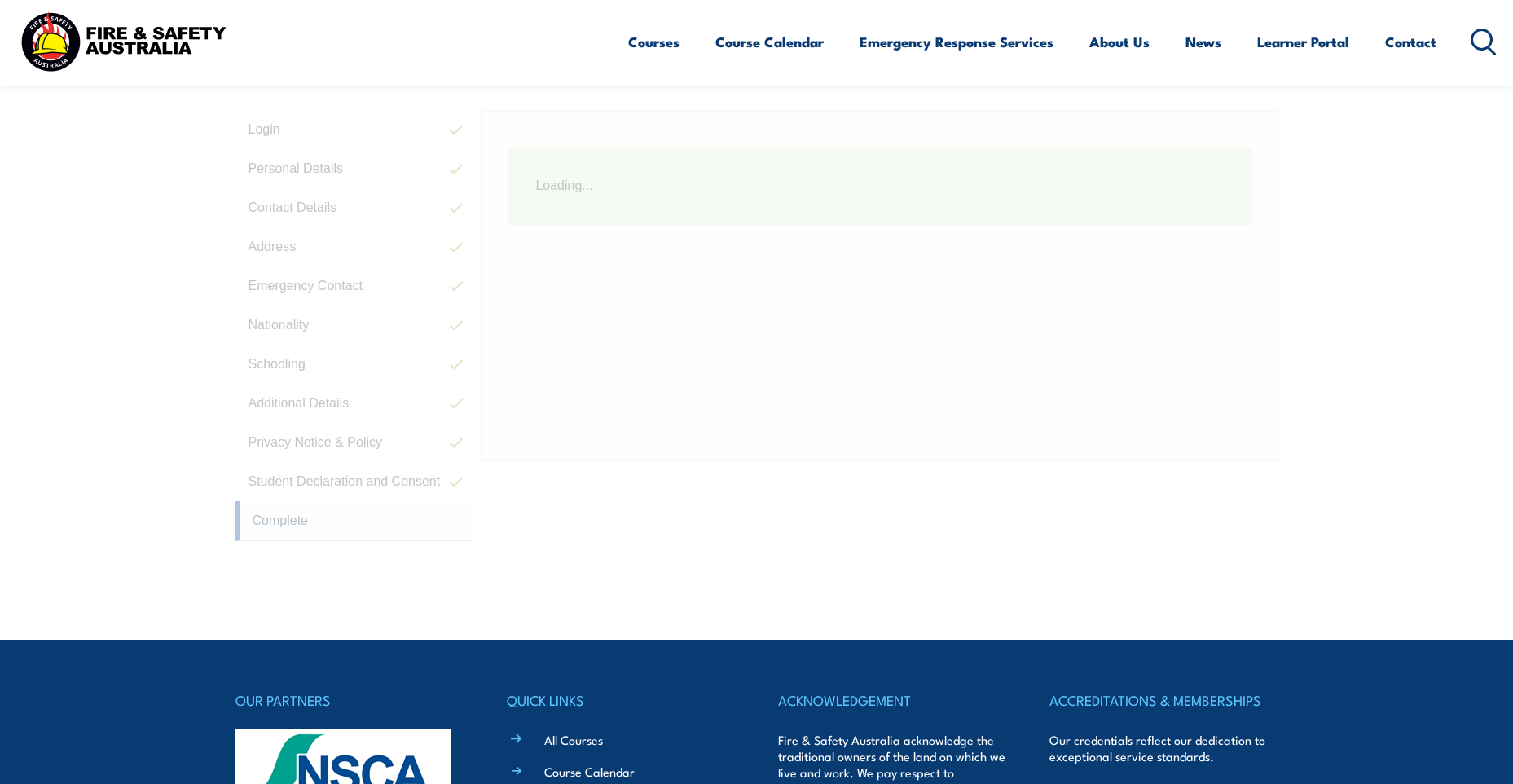
scroll to position [444, 0]
